Goal: Information Seeking & Learning: Learn about a topic

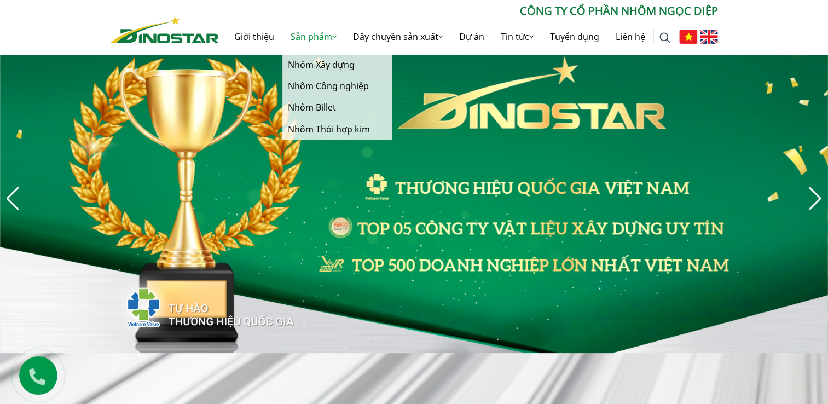
click at [313, 39] on link "Sản phẩm" at bounding box center [313, 36] width 62 height 35
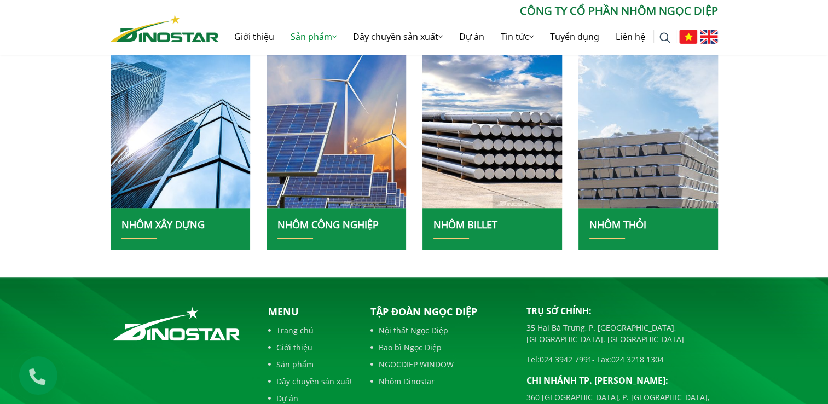
scroll to position [274, 0]
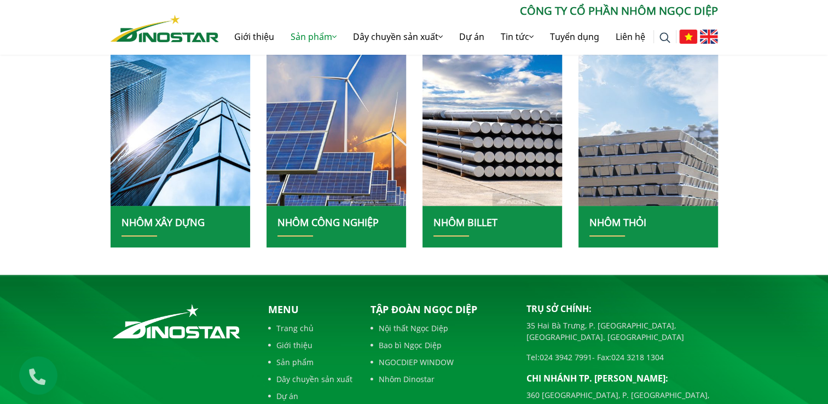
click at [515, 222] on h2 "NHÔM BILLET" at bounding box center [493, 227] width 118 height 20
click at [483, 222] on link "NHÔM BILLET" at bounding box center [466, 222] width 64 height 13
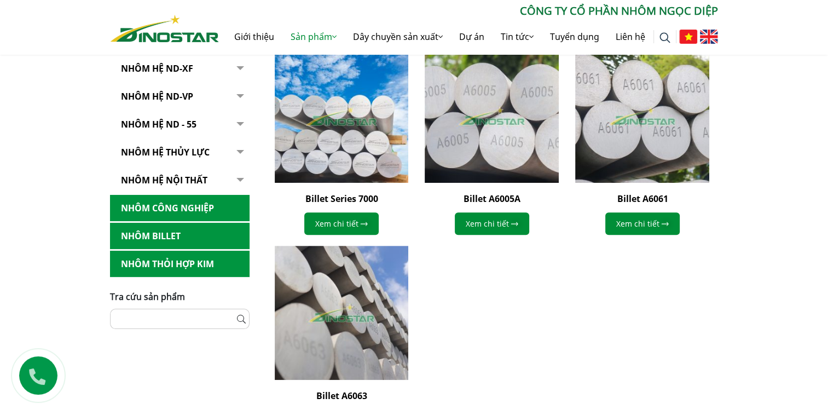
scroll to position [219, 0]
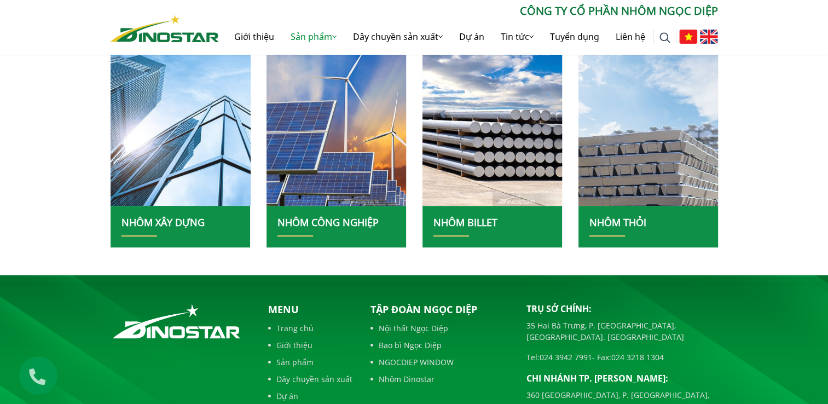
click at [181, 161] on img at bounding box center [180, 120] width 149 height 183
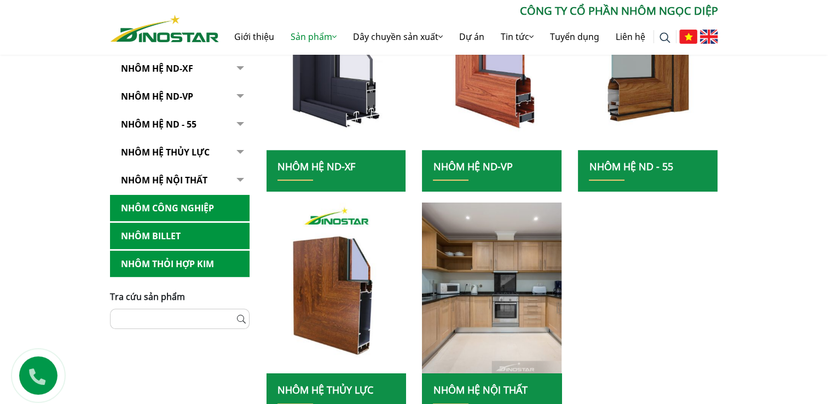
scroll to position [328, 0]
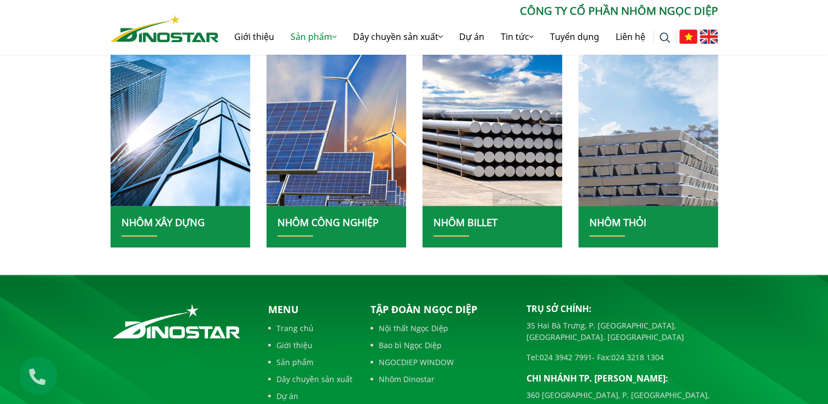
click at [320, 218] on link "NHÔM CÔNG NGHIỆP" at bounding box center [328, 222] width 101 height 13
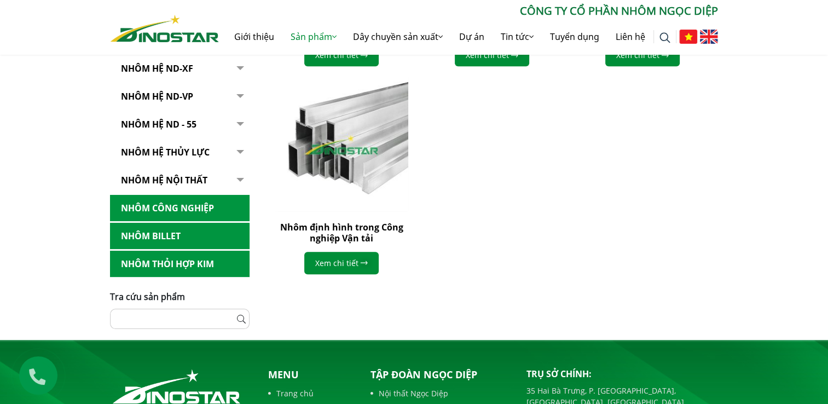
scroll to position [328, 0]
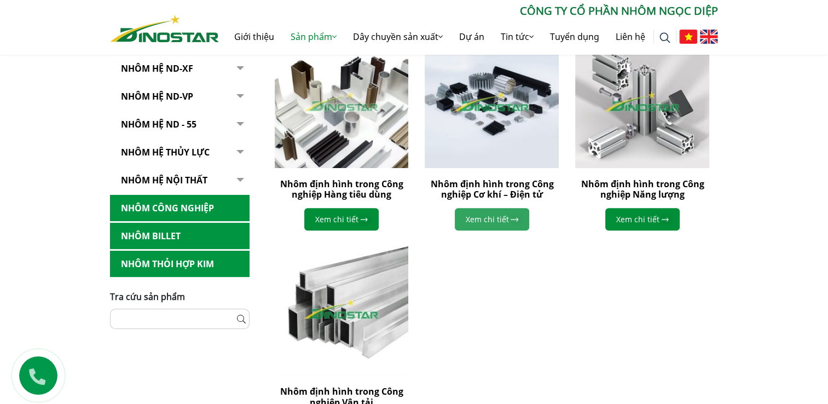
click at [500, 218] on link "Xem chi tiết" at bounding box center [492, 219] width 74 height 22
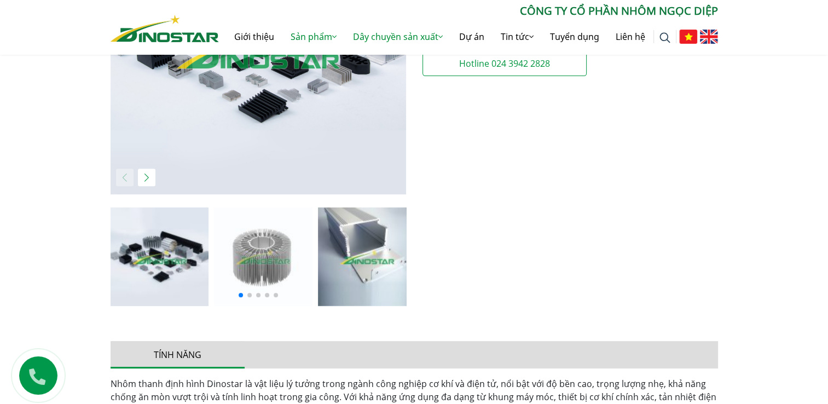
scroll to position [328, 0]
